Goal: Information Seeking & Learning: Check status

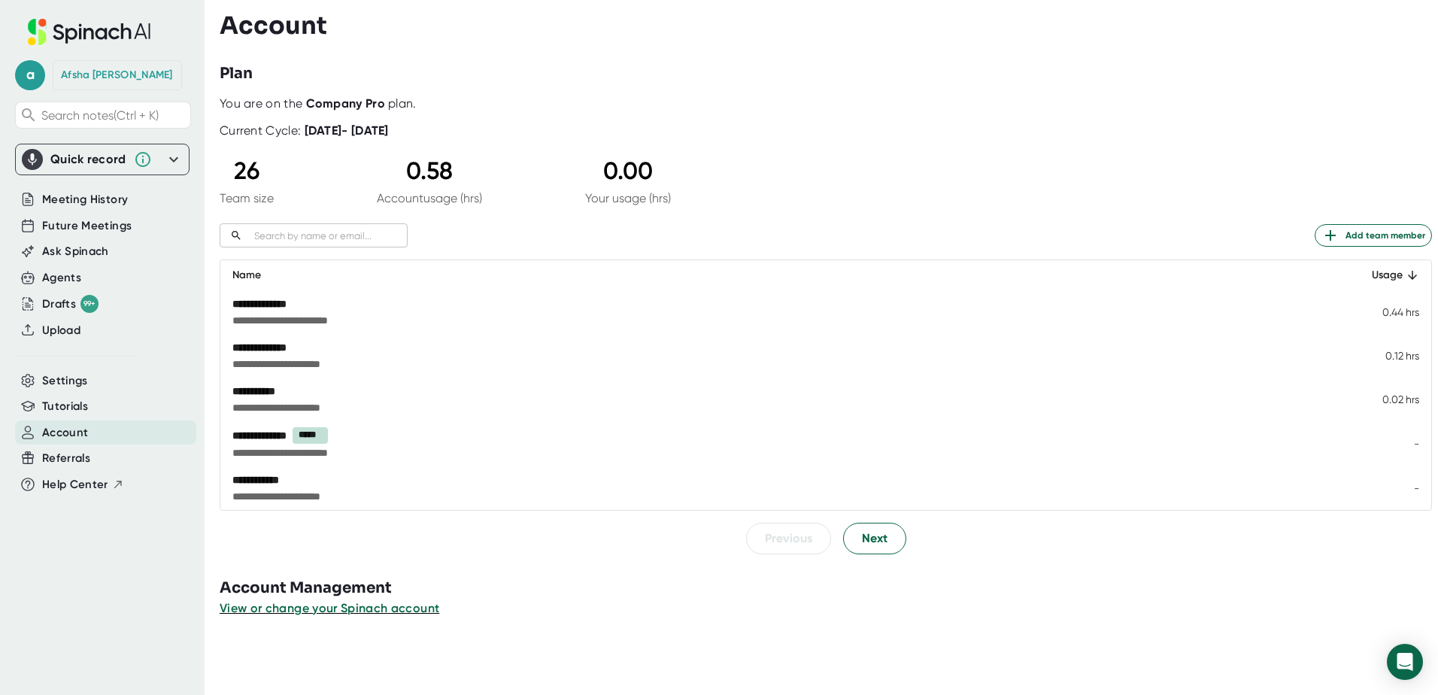
click at [284, 232] on input "text" at bounding box center [327, 235] width 159 height 17
type input "[EMAIL_ADDRESS][DOMAIN_NAME]"
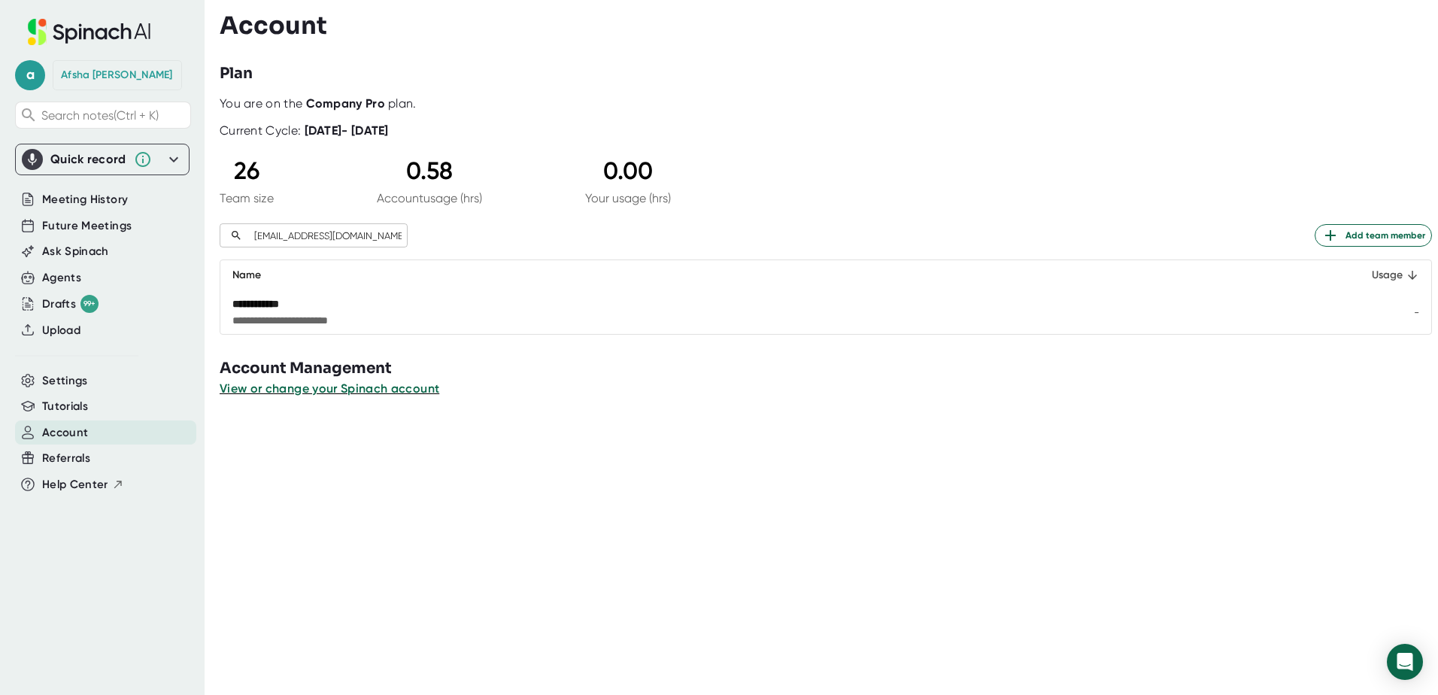
click at [1406, 275] on icon at bounding box center [1413, 276] width 14 height 14
click at [1408, 273] on icon at bounding box center [1412, 275] width 9 height 9
click at [178, 160] on icon at bounding box center [174, 159] width 18 height 18
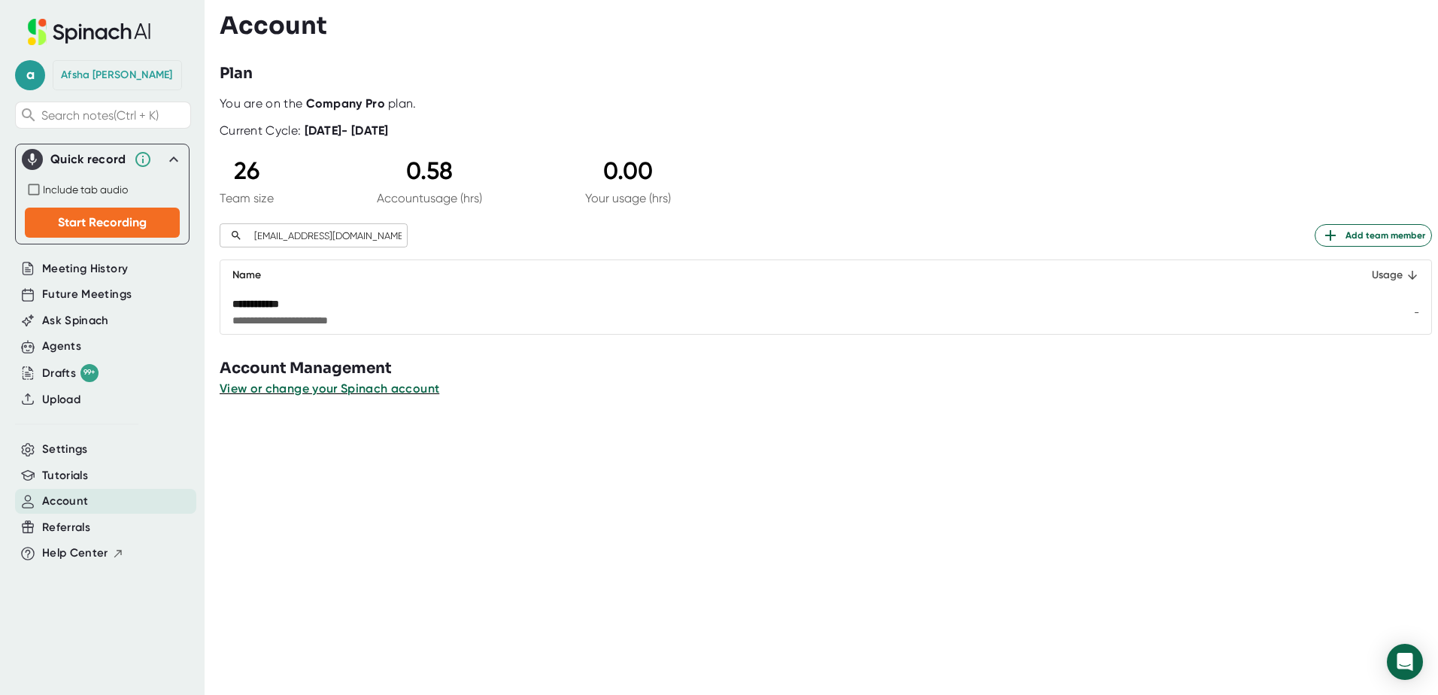
click at [178, 160] on icon at bounding box center [173, 158] width 9 height 5
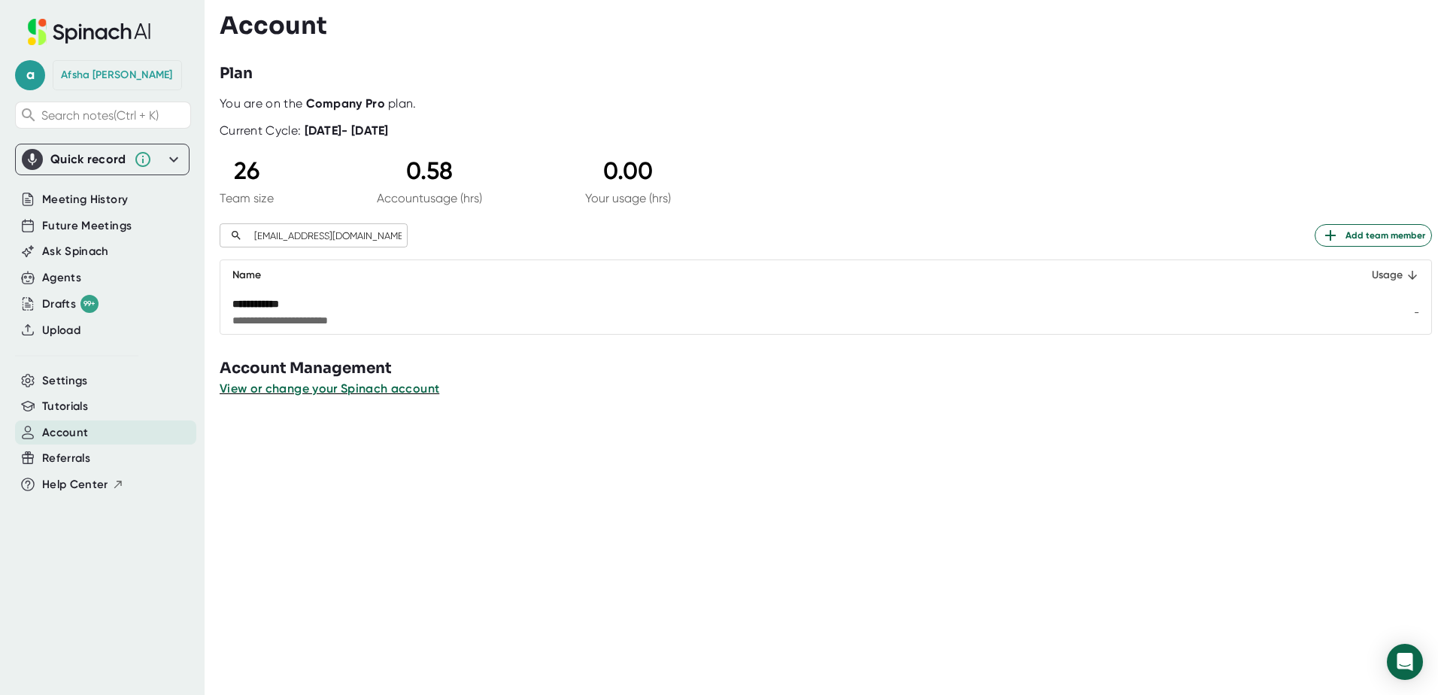
click at [175, 157] on icon at bounding box center [174, 159] width 18 height 18
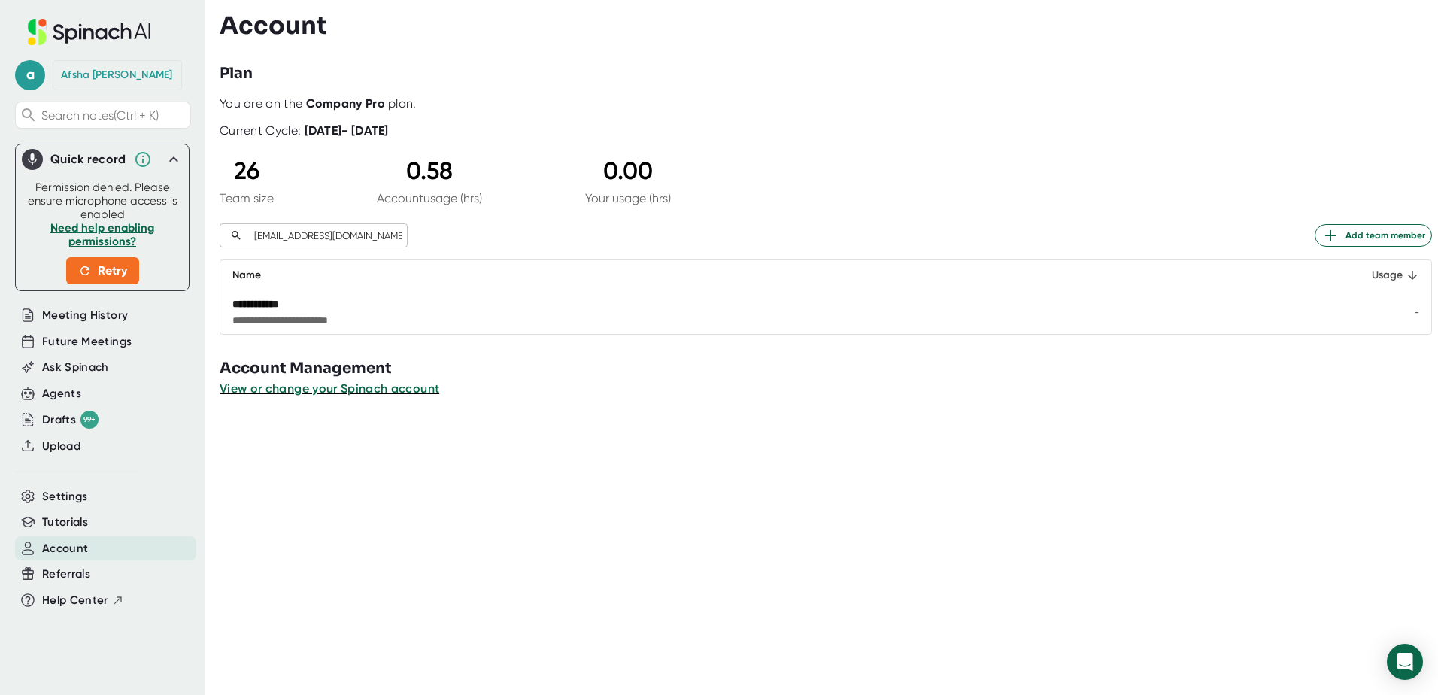
click at [175, 157] on icon at bounding box center [173, 158] width 9 height 5
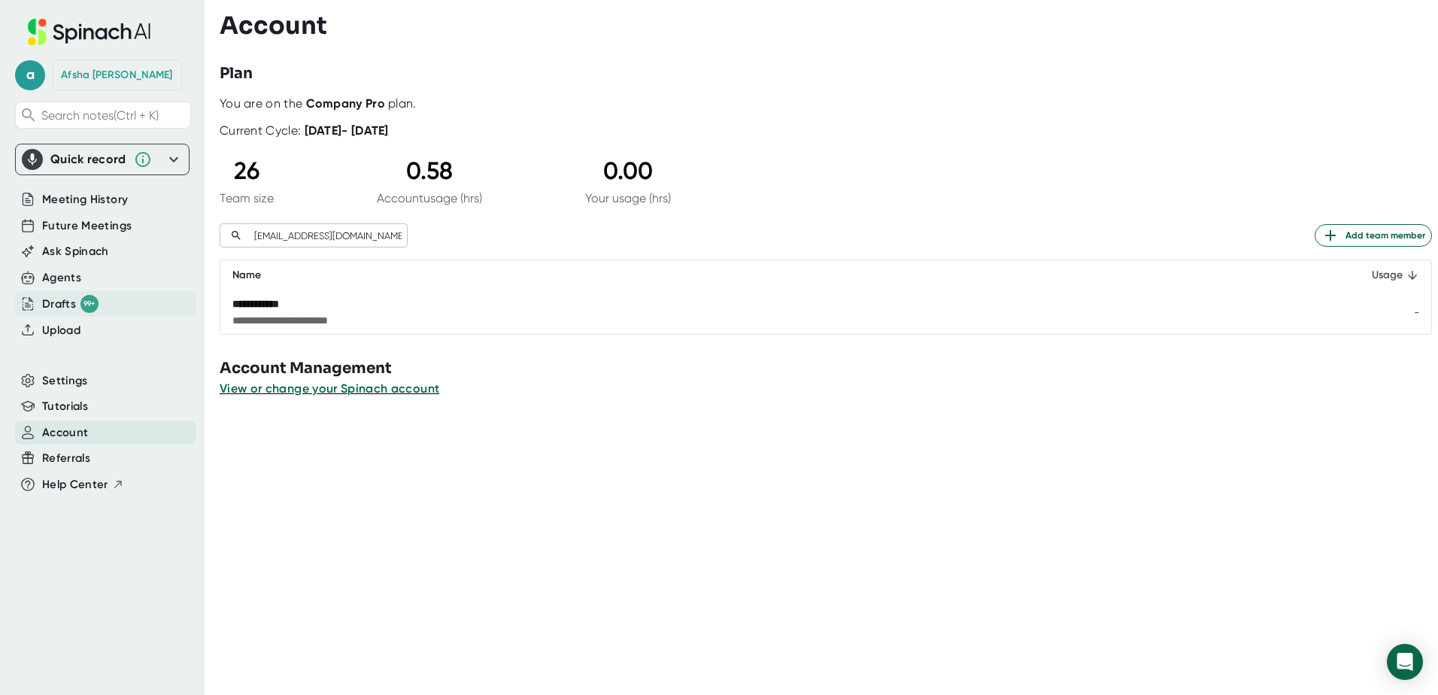
click at [65, 305] on div "Drafts 99+" at bounding box center [70, 304] width 56 height 18
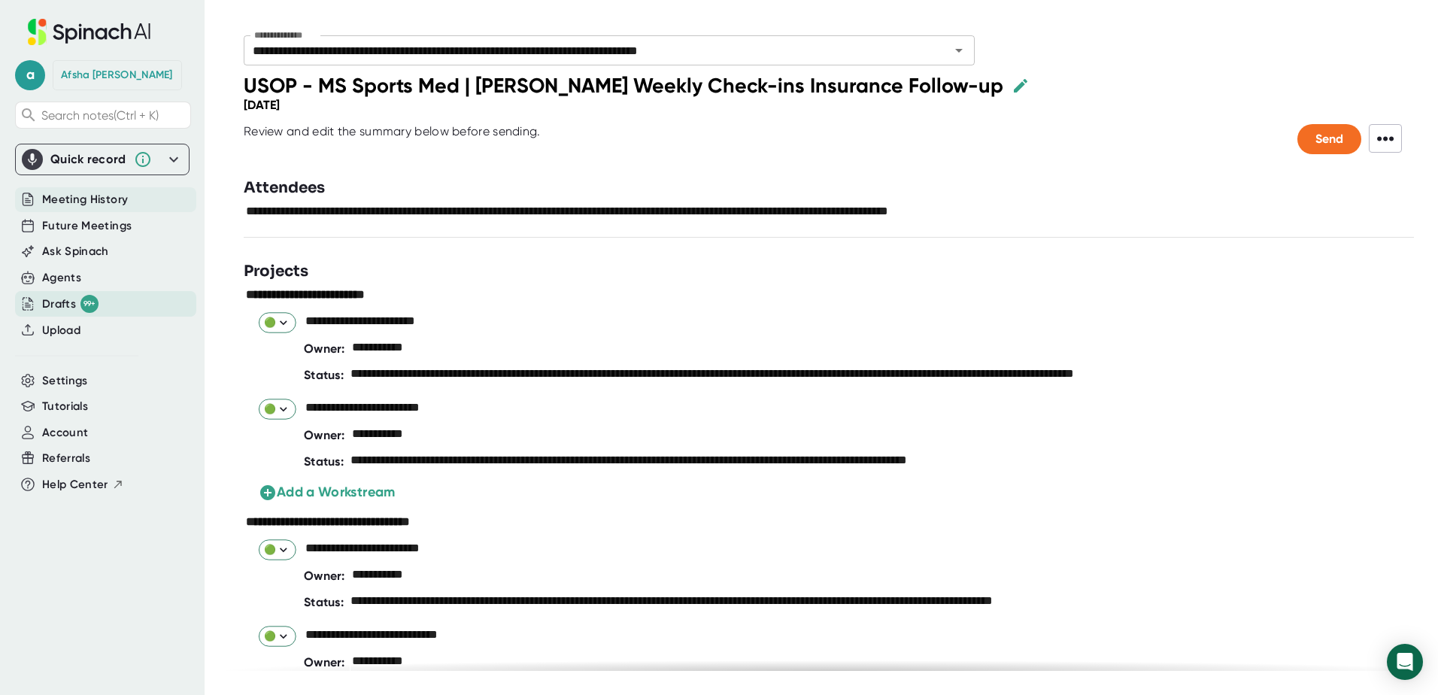
click at [93, 201] on span "Meeting History" at bounding box center [85, 199] width 86 height 17
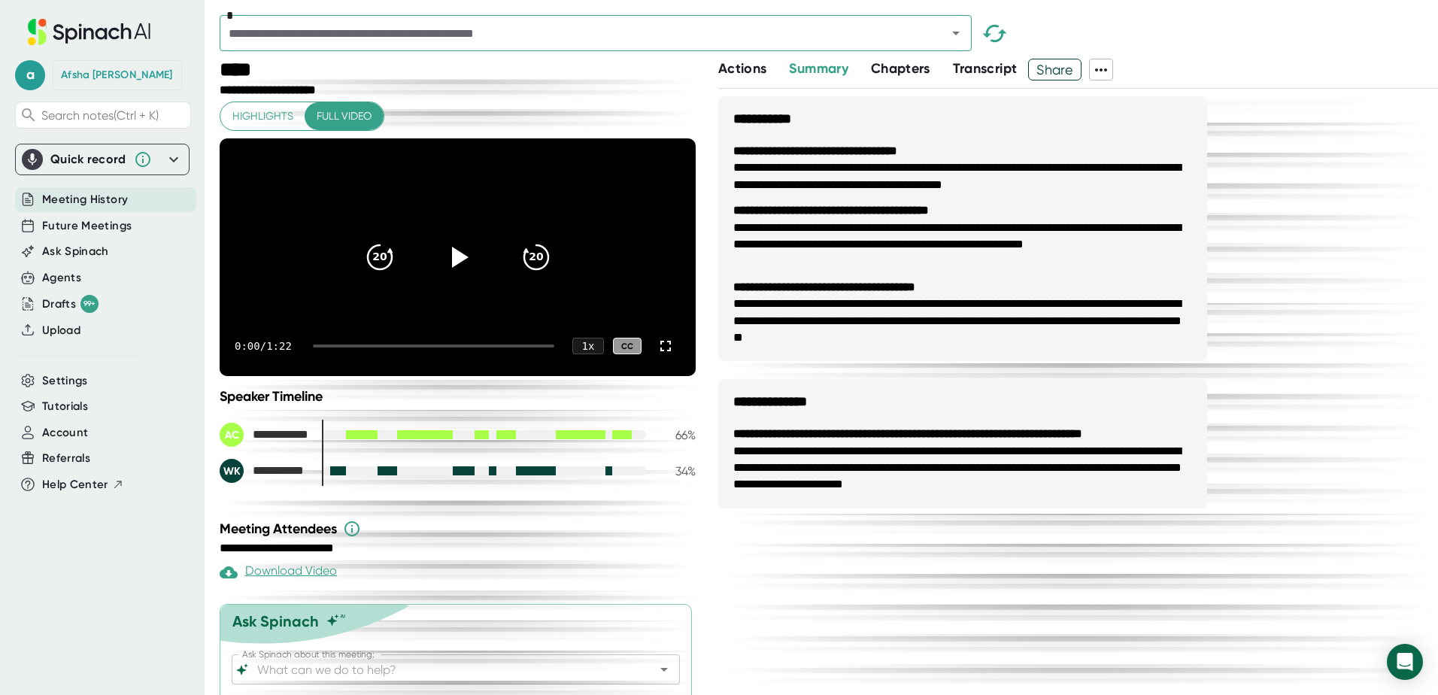
click at [1103, 71] on icon at bounding box center [1101, 70] width 18 height 18
click at [1276, 59] on div at bounding box center [719, 347] width 1438 height 695
click at [955, 35] on icon "Open" at bounding box center [956, 34] width 8 height 4
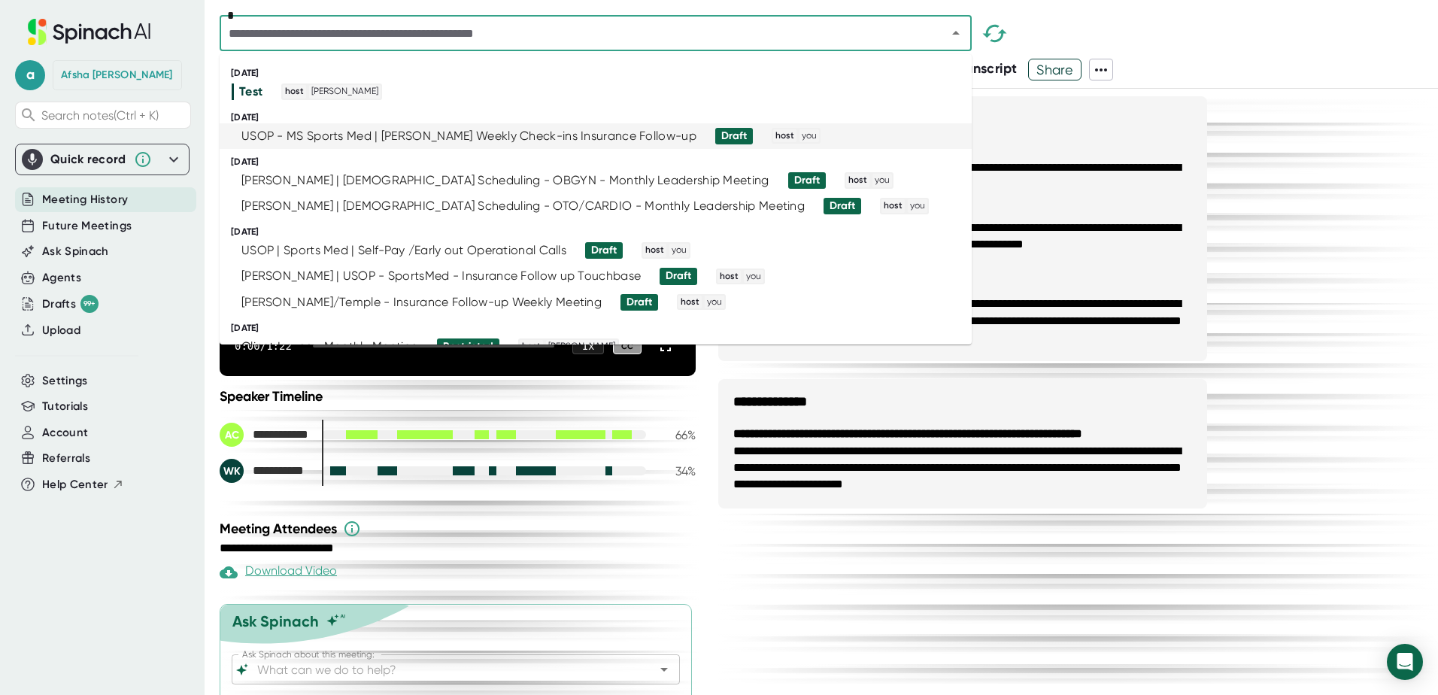
click at [315, 136] on div "USOP - MS Sports Med | [PERSON_NAME] Weekly Check-ins Insurance Follow-up" at bounding box center [468, 136] width 455 height 15
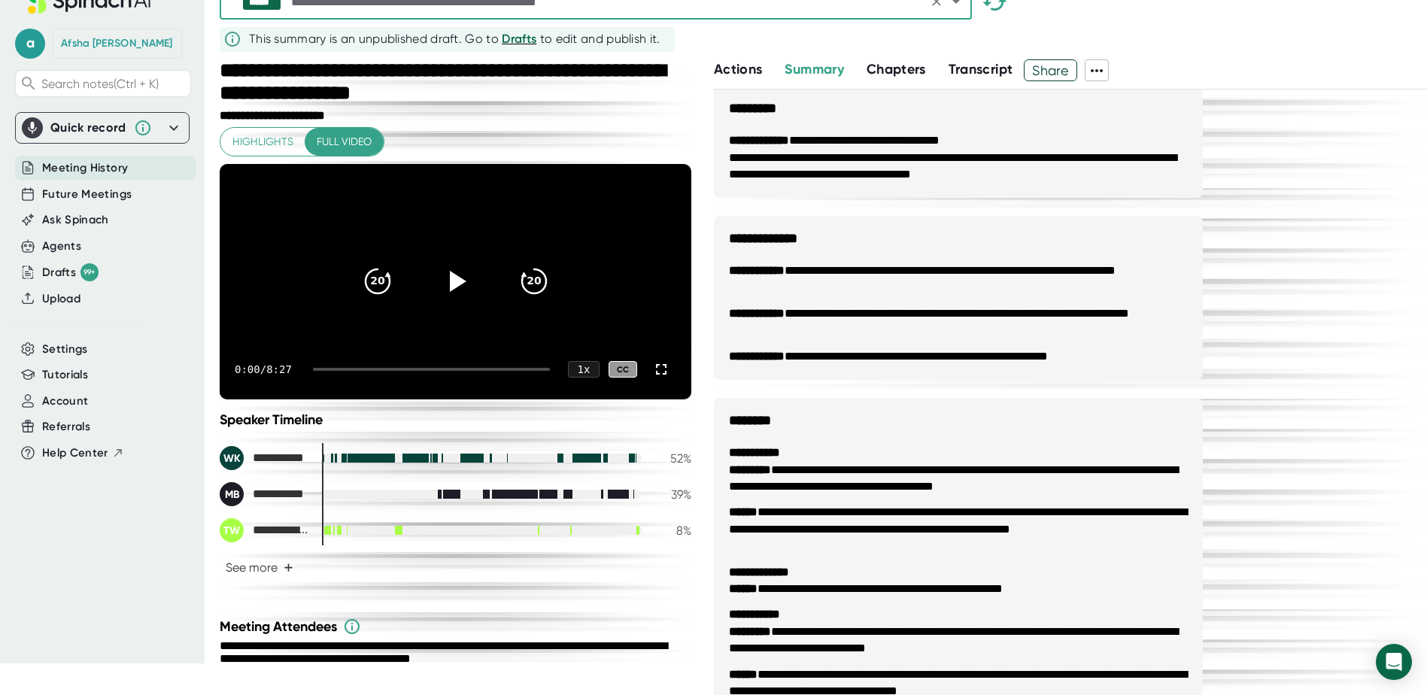
scroll to position [942, 0]
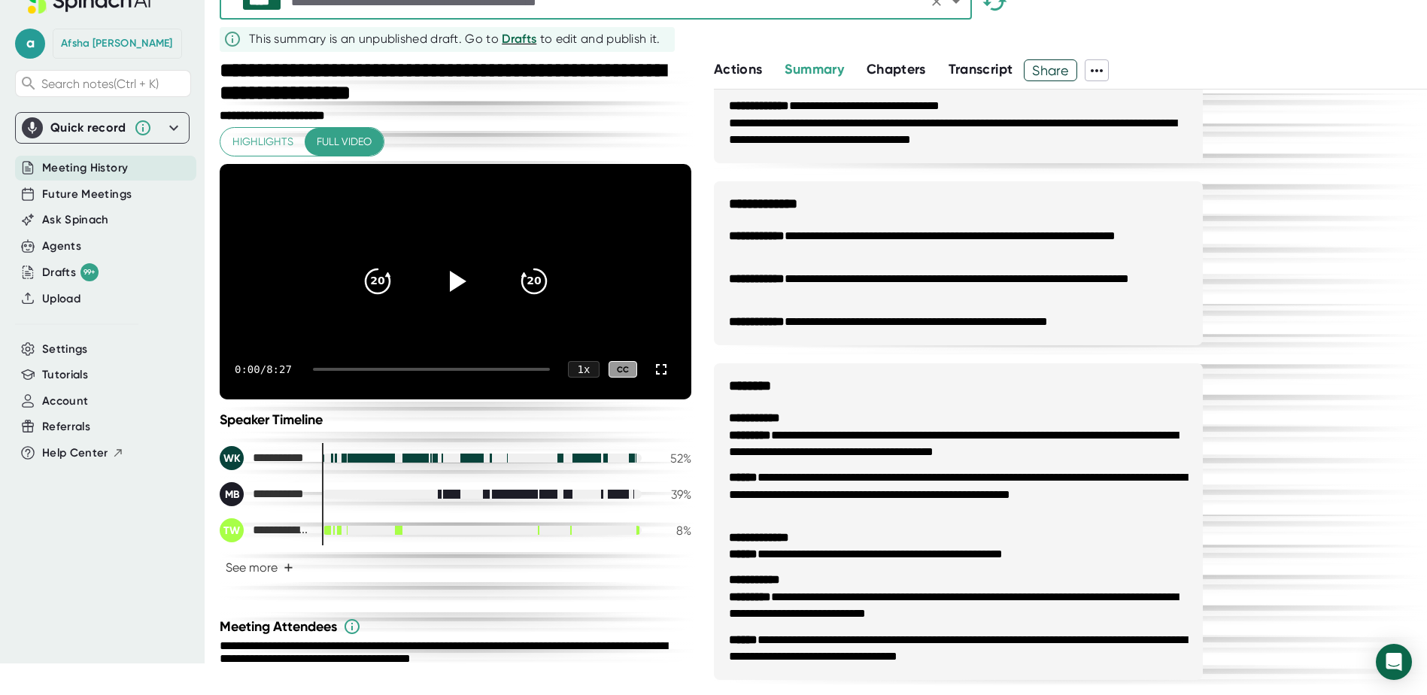
click at [969, 68] on span "Transcript" at bounding box center [981, 69] width 65 height 17
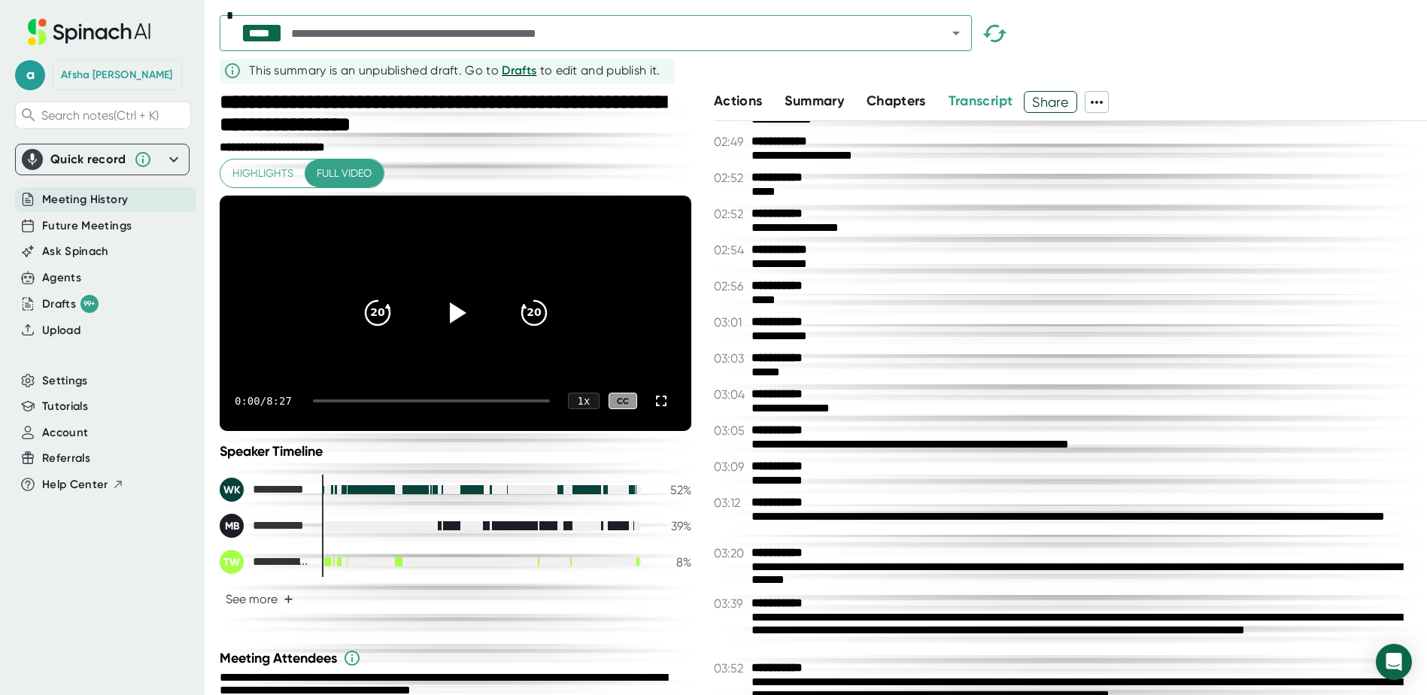
scroll to position [527, 0]
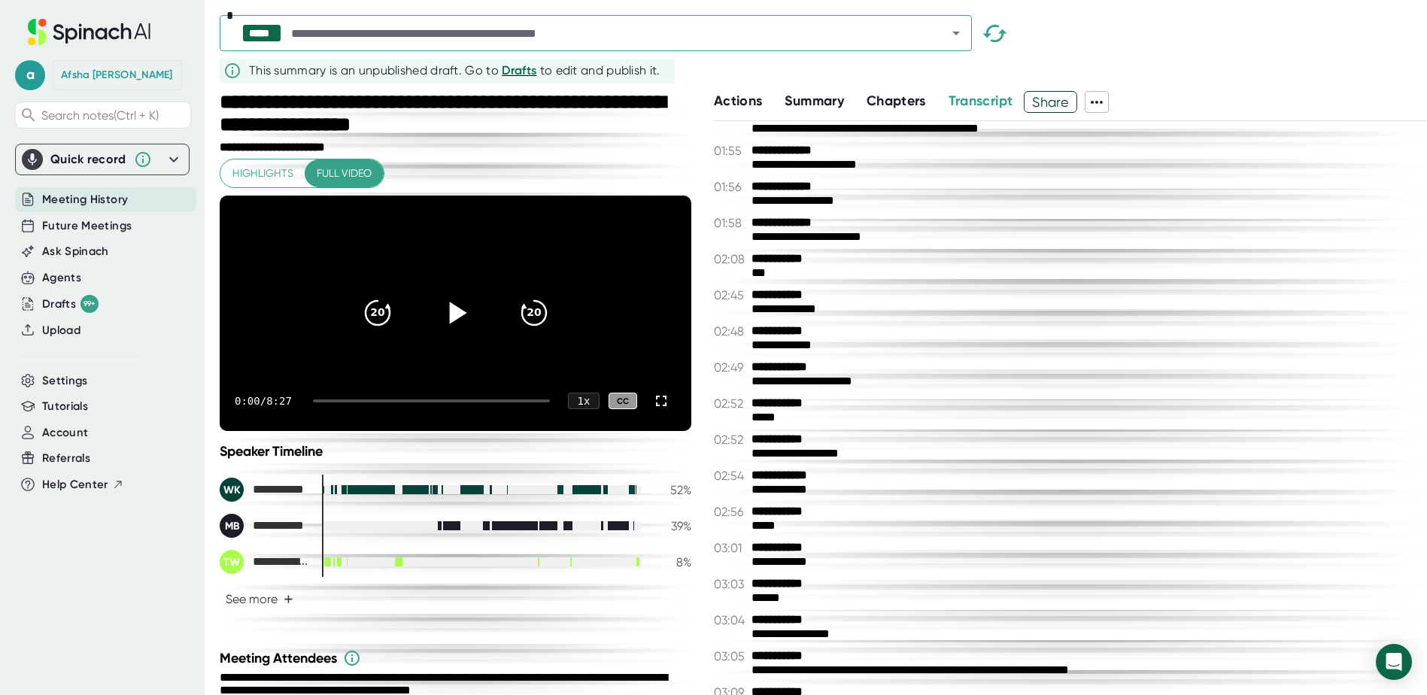
click at [449, 324] on icon at bounding box center [457, 313] width 17 height 22
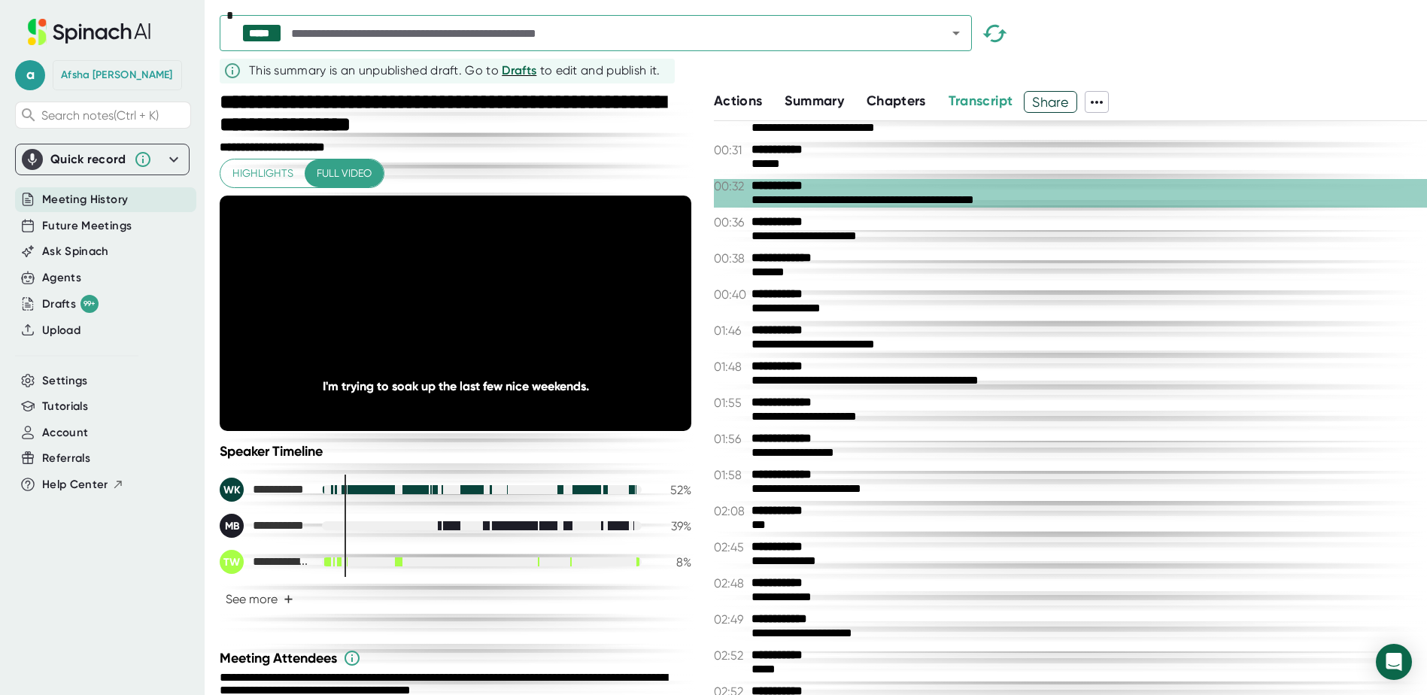
scroll to position [301, 0]
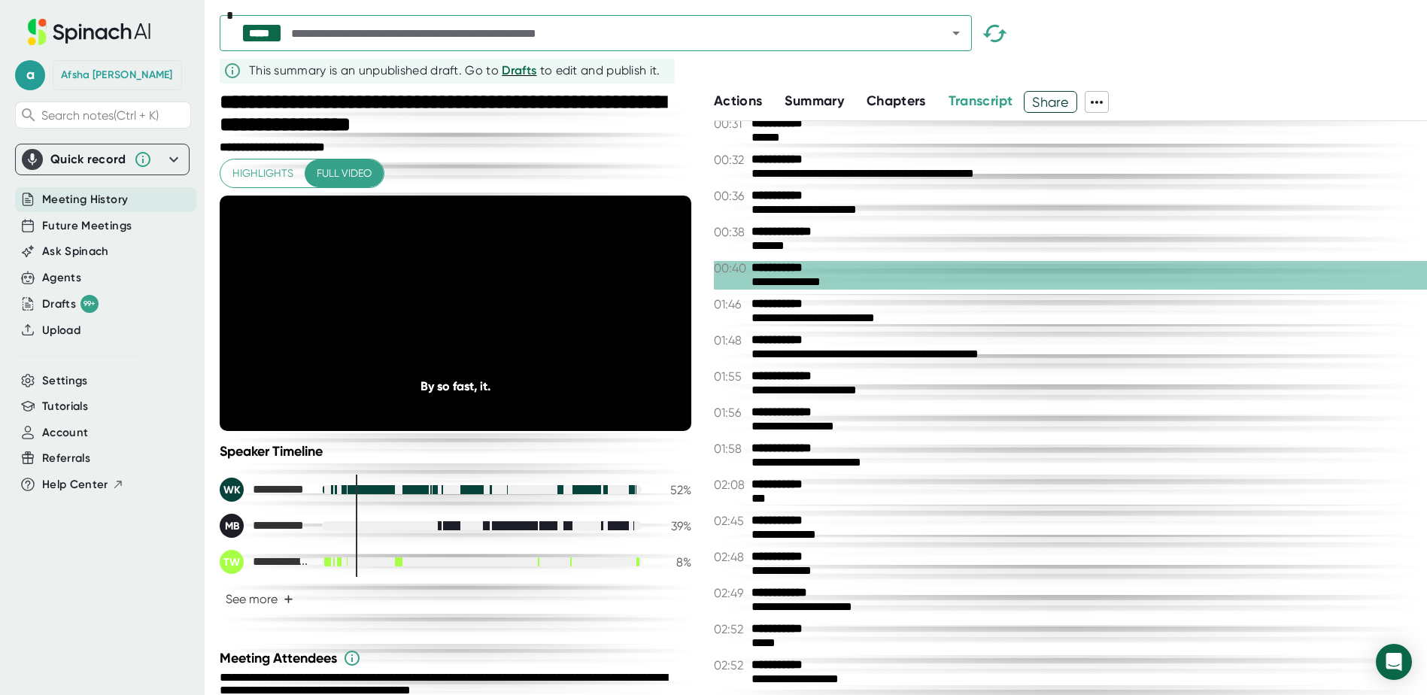
click at [780, 310] on b "**********" at bounding box center [807, 304] width 113 height 14
click at [792, 308] on b "**********" at bounding box center [807, 304] width 113 height 14
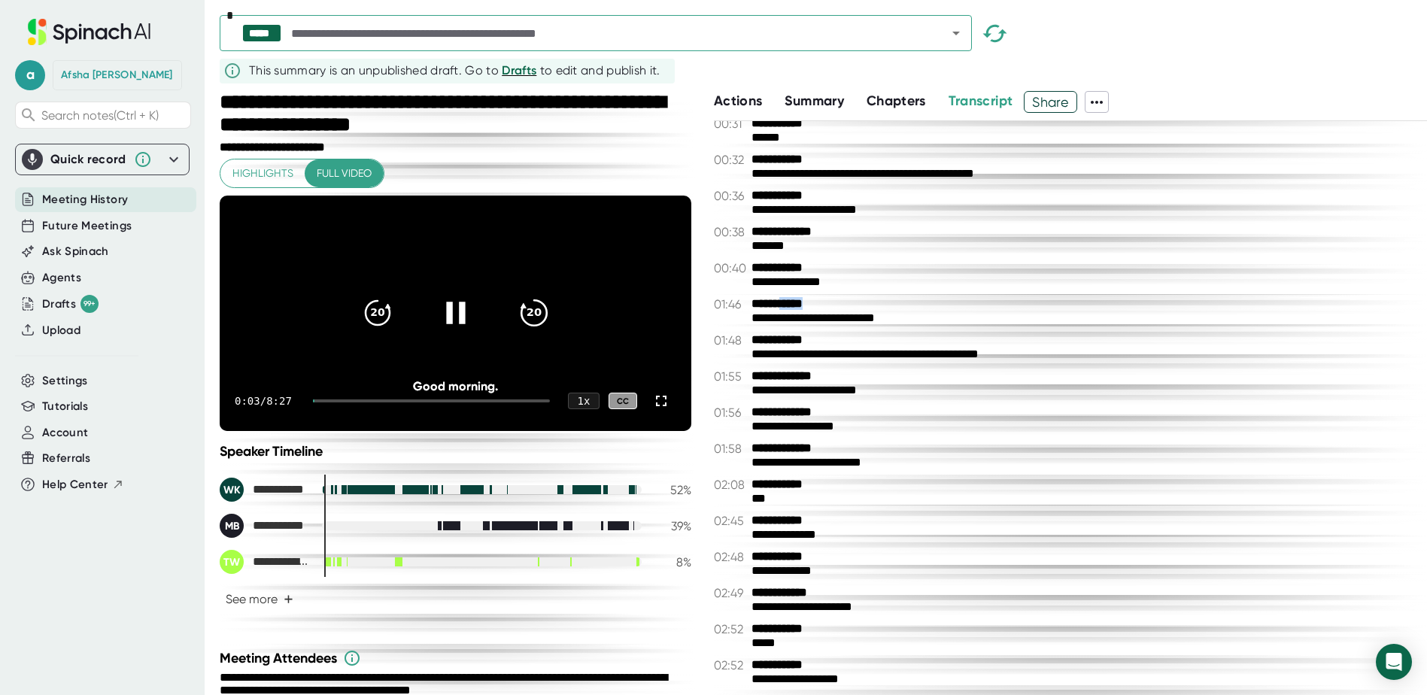
click at [531, 331] on icon "20" at bounding box center [533, 313] width 38 height 38
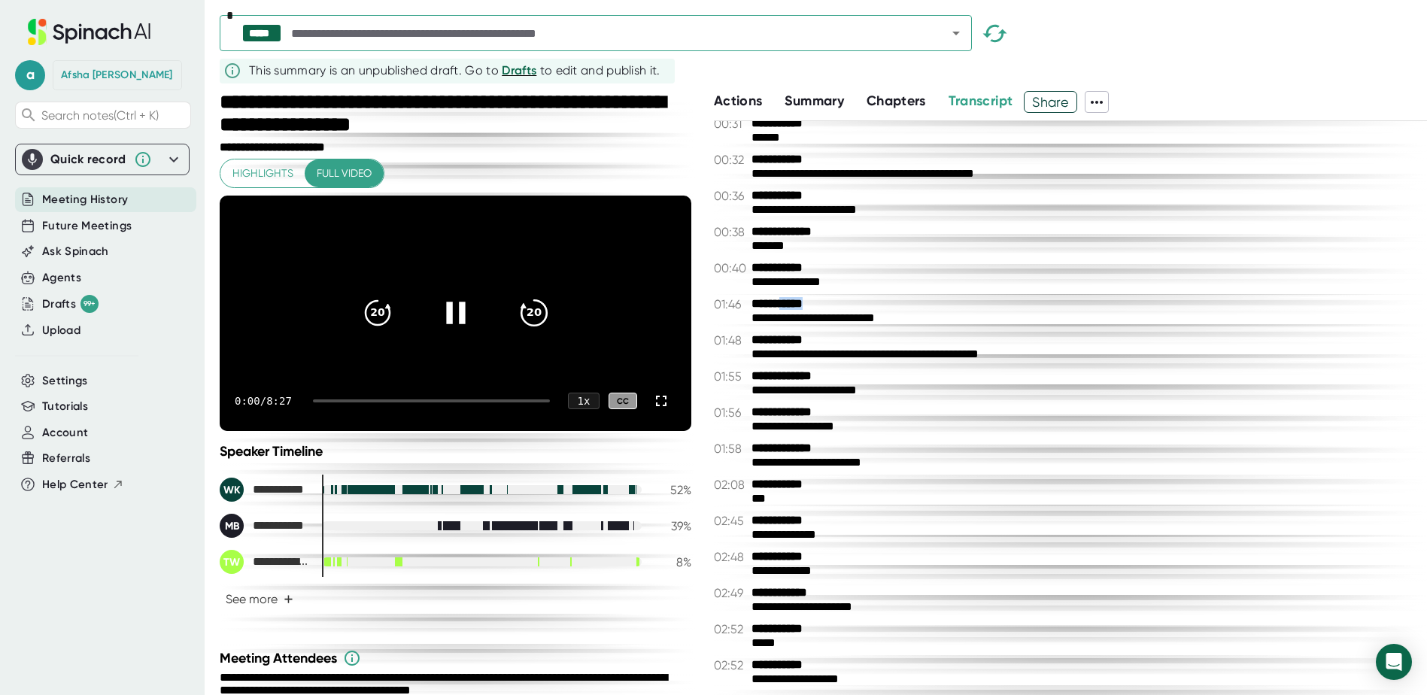
click at [531, 331] on icon "20" at bounding box center [533, 313] width 38 height 38
click at [524, 324] on icon "20" at bounding box center [533, 313] width 38 height 38
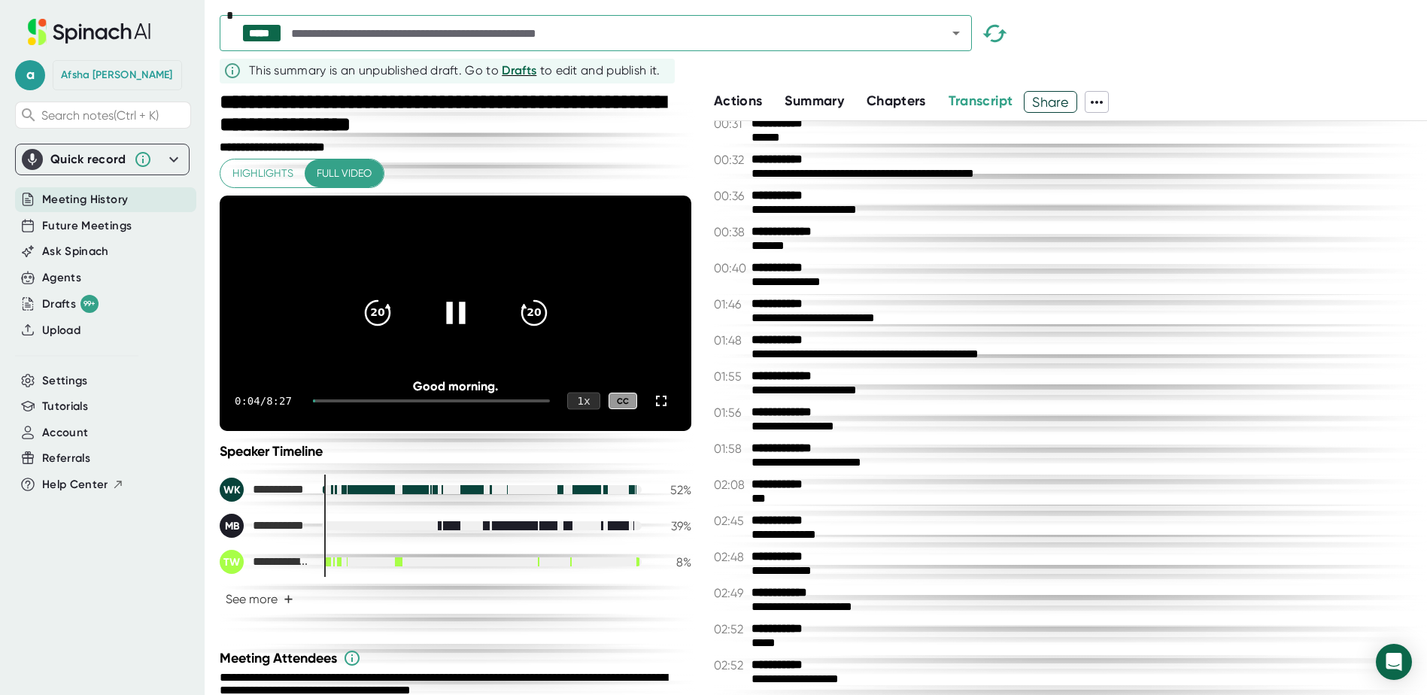
click at [573, 409] on div "1 x" at bounding box center [583, 400] width 33 height 17
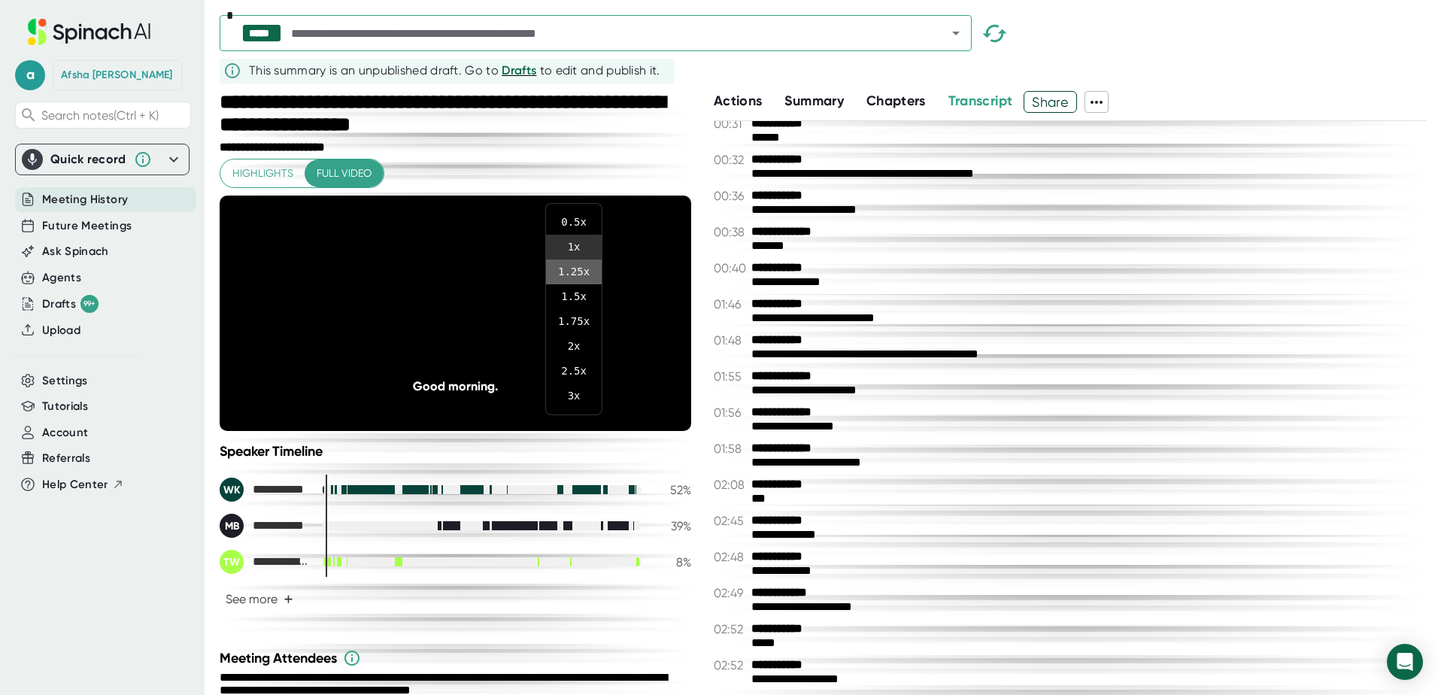
click at [582, 269] on li "1.25 x" at bounding box center [574, 272] width 56 height 25
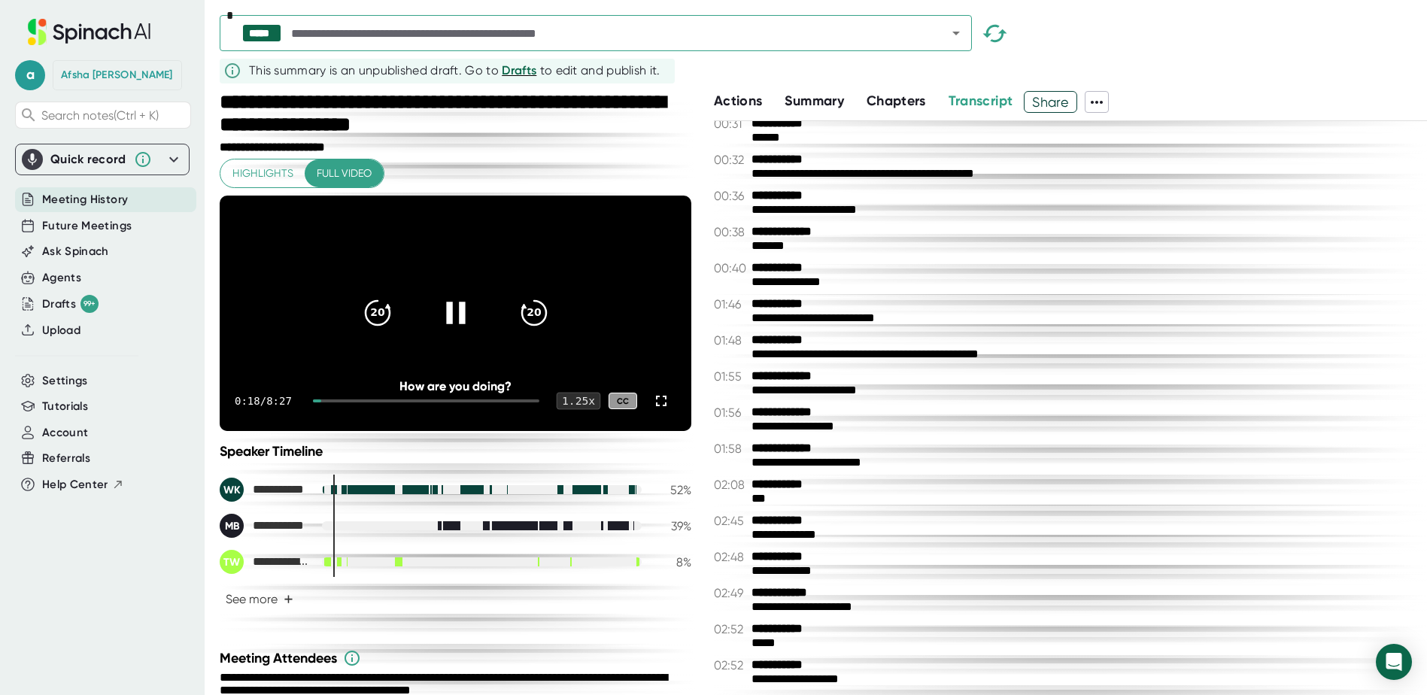
click at [569, 409] on div "1.25 x" at bounding box center [578, 400] width 44 height 17
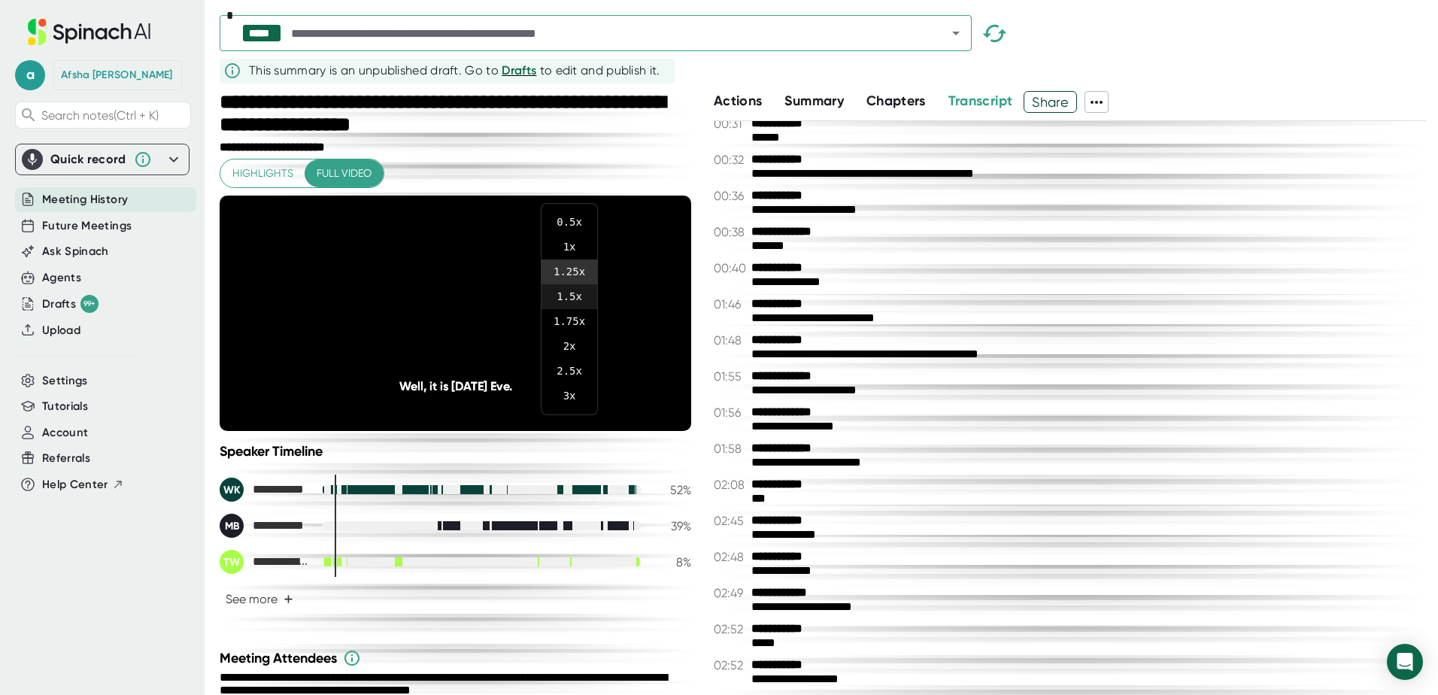
click at [569, 297] on li "1.5 x" at bounding box center [570, 296] width 56 height 25
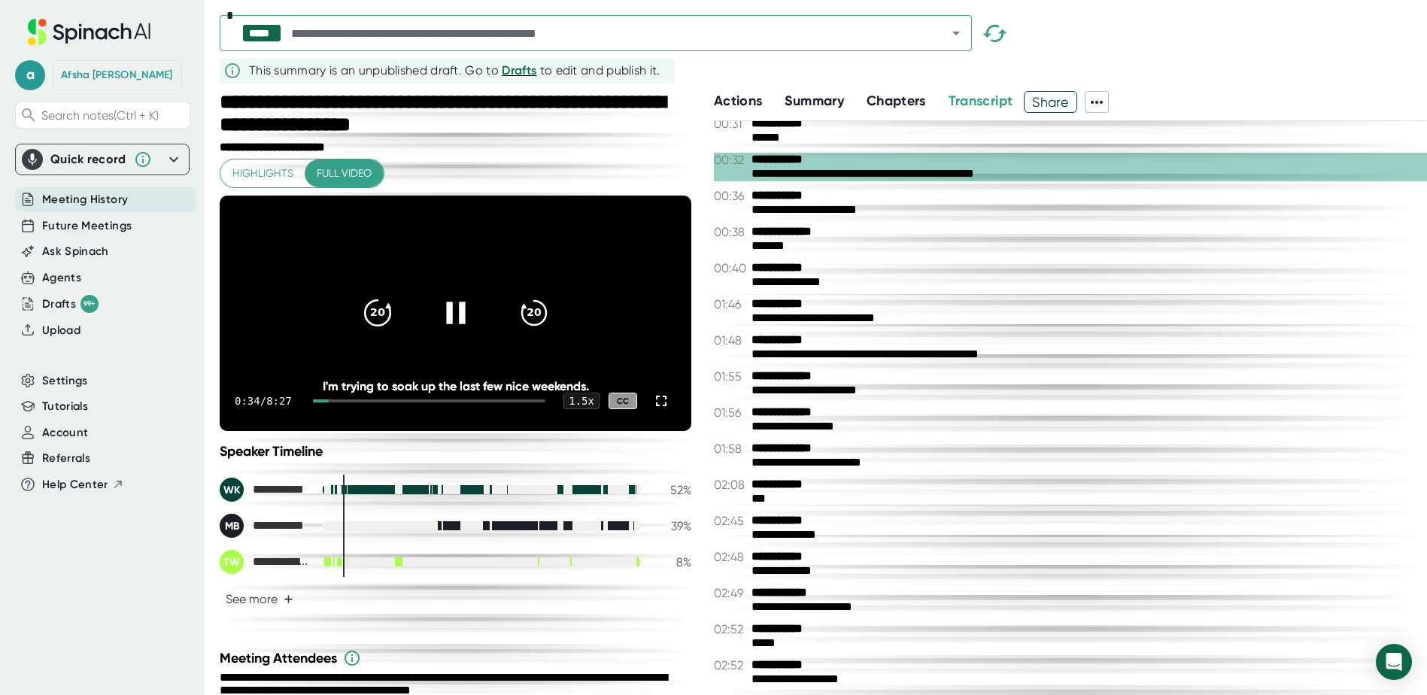
click at [363, 315] on icon "20" at bounding box center [377, 313] width 38 height 38
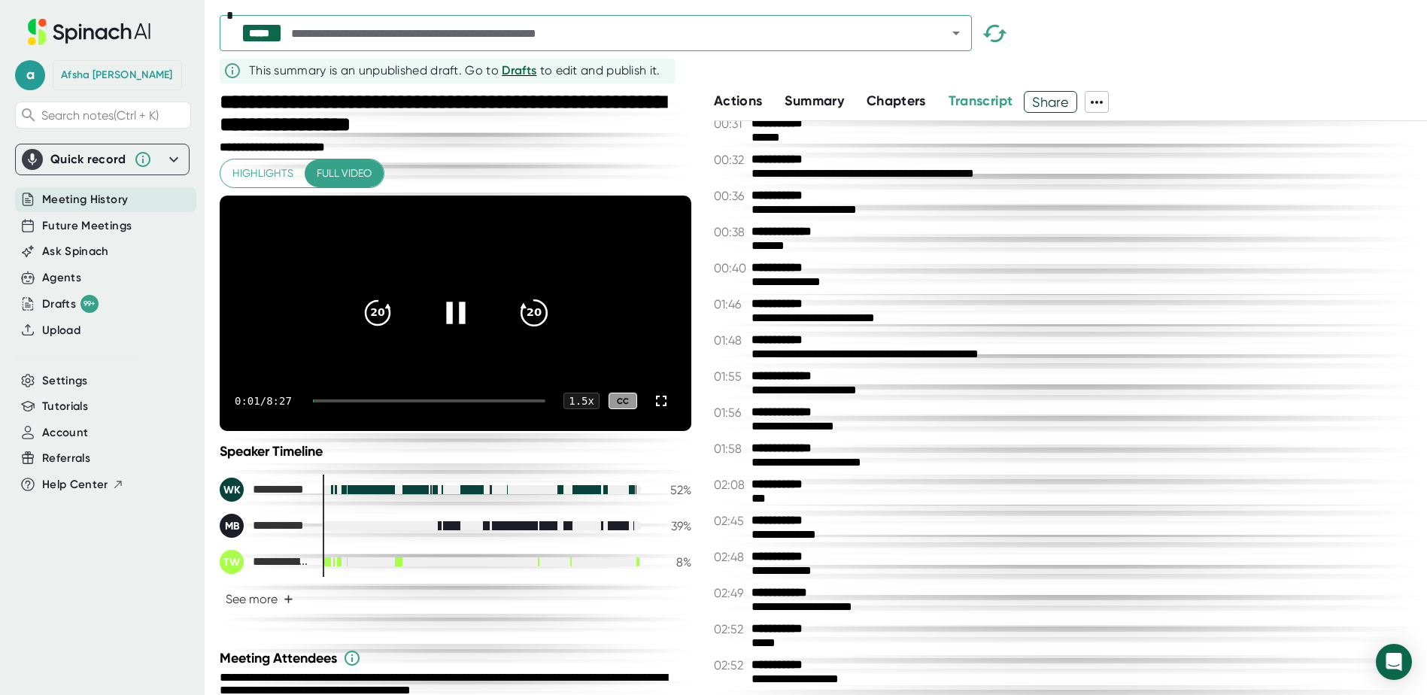
click at [521, 308] on icon at bounding box center [523, 306] width 5 height 5
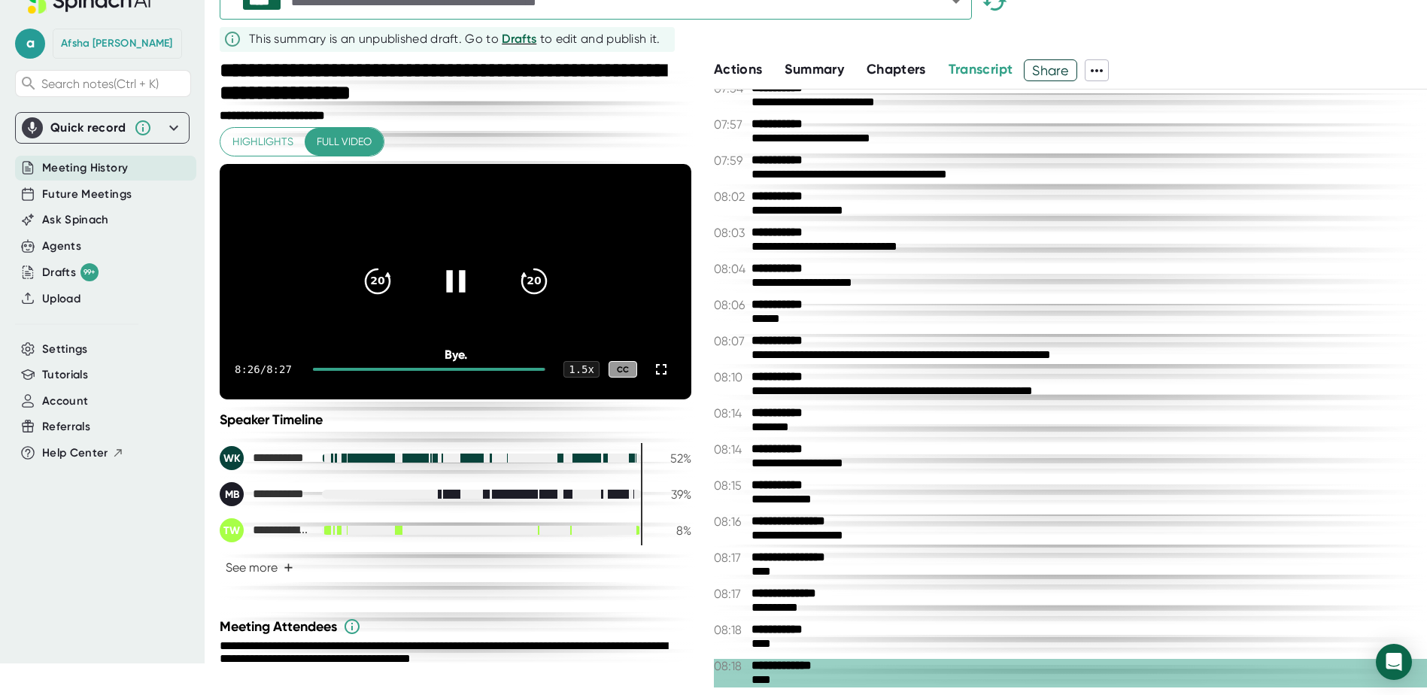
scroll to position [0, 0]
